Goal: Navigation & Orientation: Find specific page/section

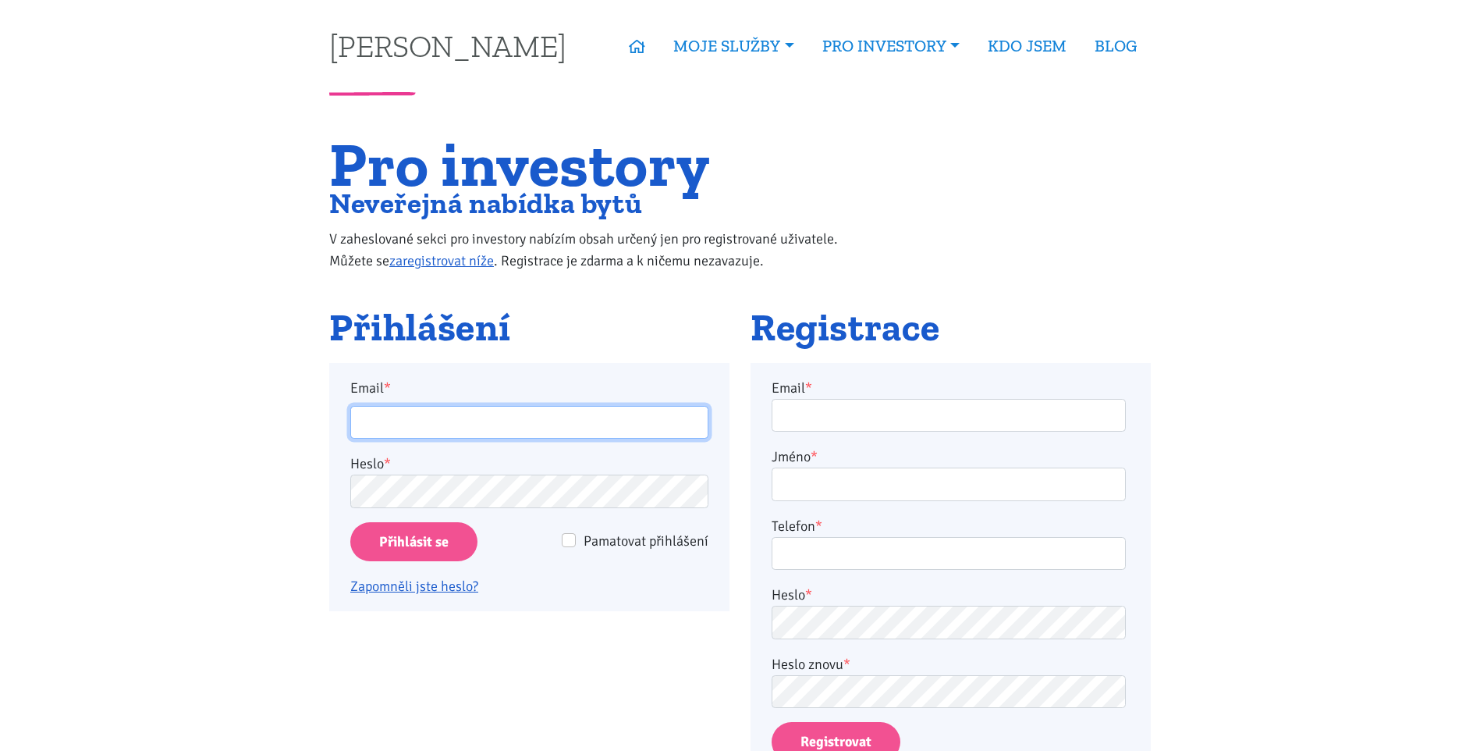
click at [473, 432] on input "Email *" at bounding box center [529, 423] width 358 height 34
type input "horejsi.j@seznam.cz"
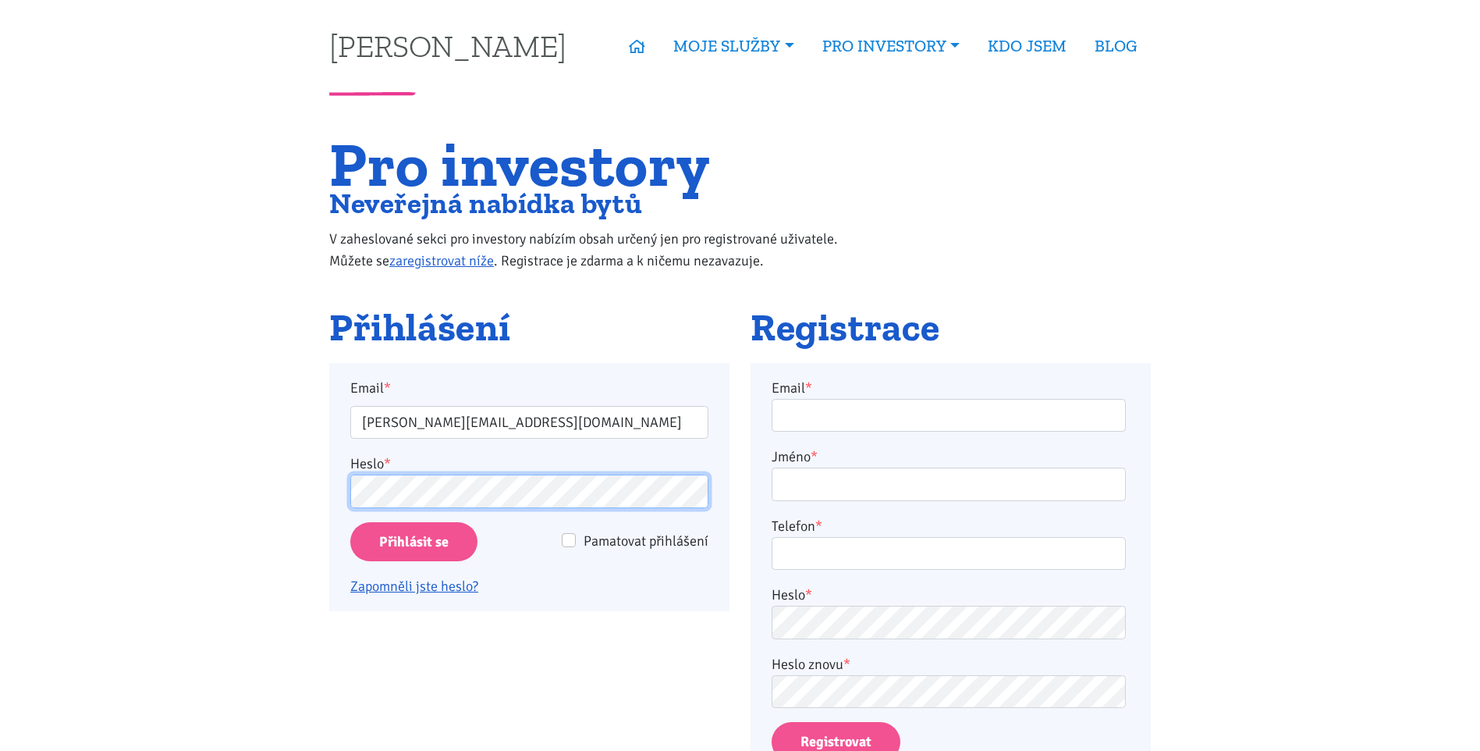
click at [350, 522] on input "Přihlásit se" at bounding box center [413, 542] width 127 height 40
